Goal: Task Accomplishment & Management: Use online tool/utility

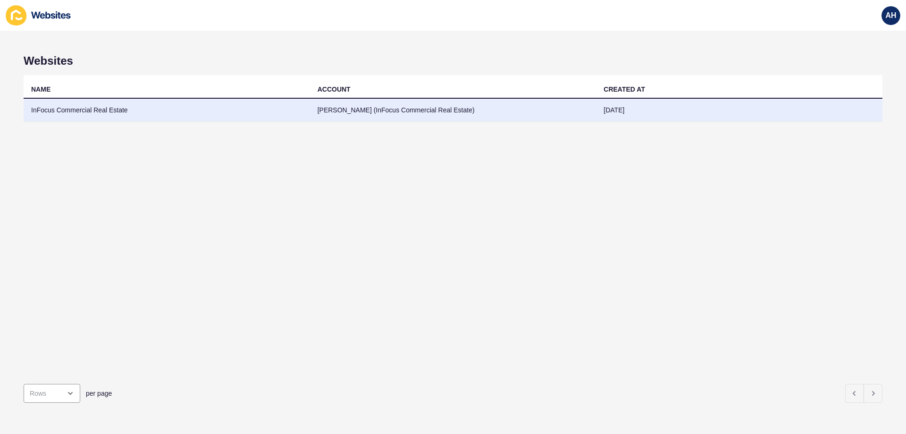
click at [225, 105] on td "InFocus Commercial Real Estate" at bounding box center [167, 110] width 287 height 23
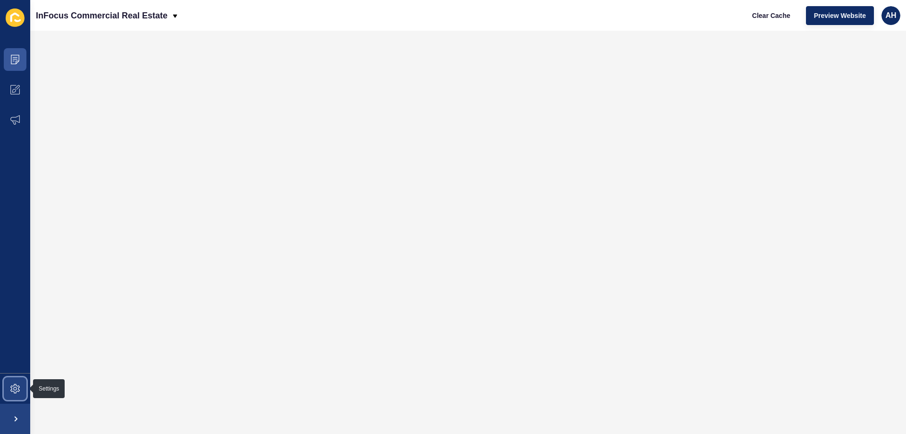
click at [18, 382] on span at bounding box center [15, 388] width 30 height 30
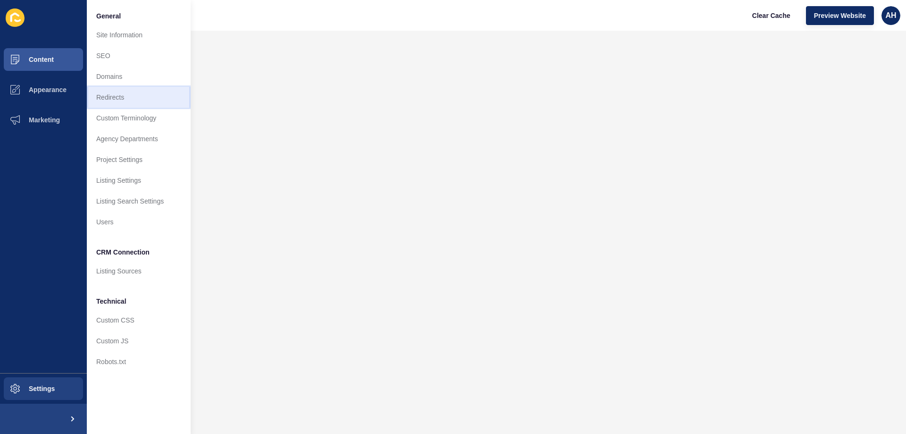
click at [131, 102] on link "Redirects" at bounding box center [139, 97] width 104 height 21
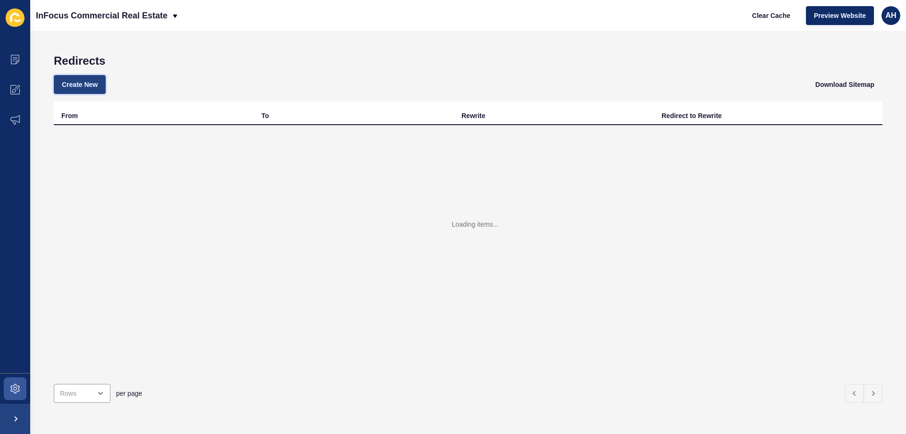
click at [98, 86] on span "Create New" at bounding box center [80, 84] width 36 height 9
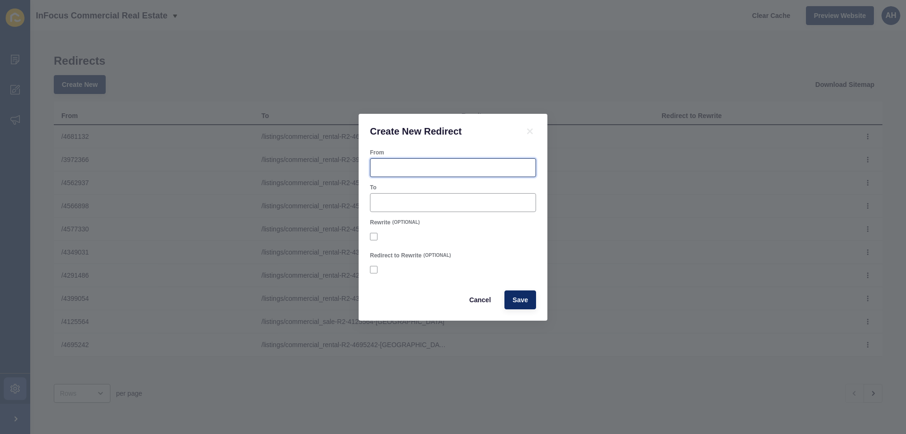
click at [414, 166] on input "From" at bounding box center [453, 167] width 154 height 9
paste input "4740759"
type input "/4740759"
click at [402, 208] on div at bounding box center [453, 202] width 166 height 19
paste input "/listings/commercial_rental-R2-4740759-[GEOGRAPHIC_DATA]"
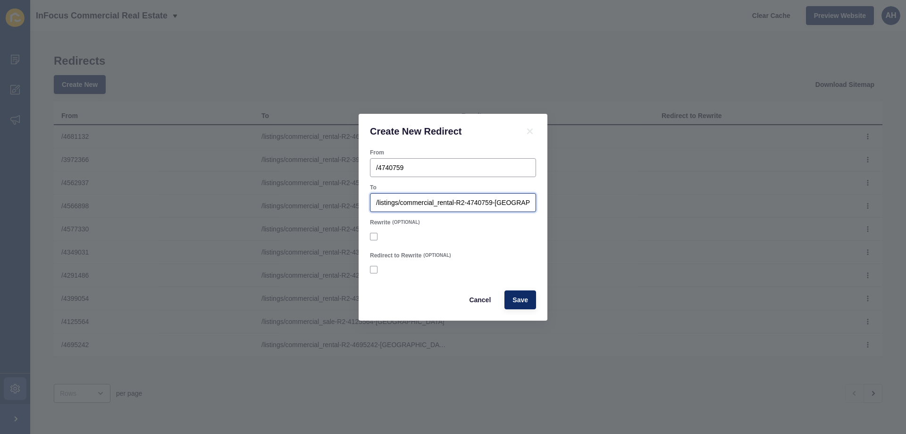
scroll to position [0, 6]
type input "/listings/commercial_rental-R2-4740759-[GEOGRAPHIC_DATA]"
click at [483, 243] on div at bounding box center [453, 236] width 166 height 17
click at [525, 298] on span "Save" at bounding box center [521, 299] width 16 height 9
